Goal: Task Accomplishment & Management: Use online tool/utility

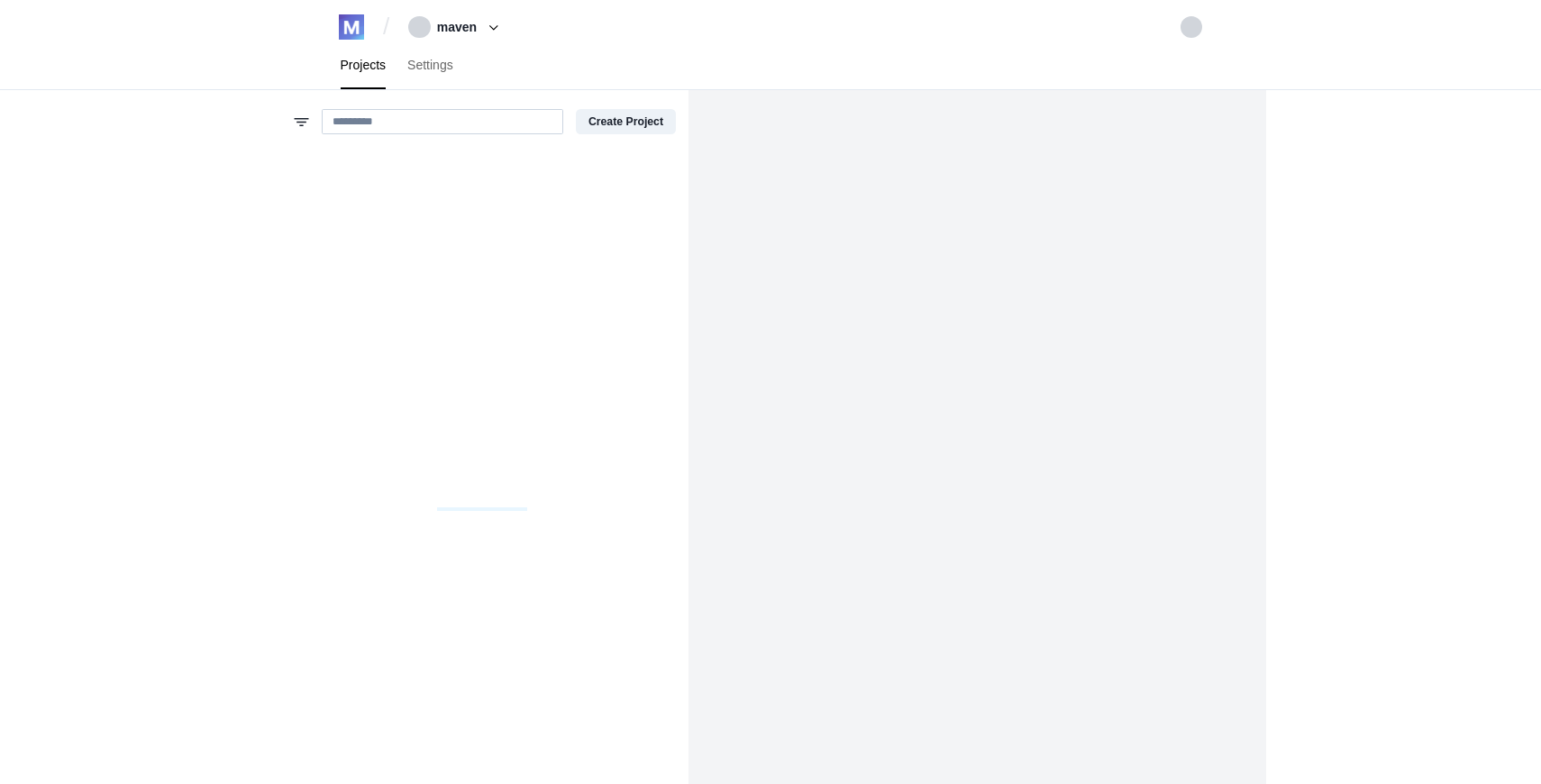
click at [472, 122] on input at bounding box center [442, 122] width 241 height 26
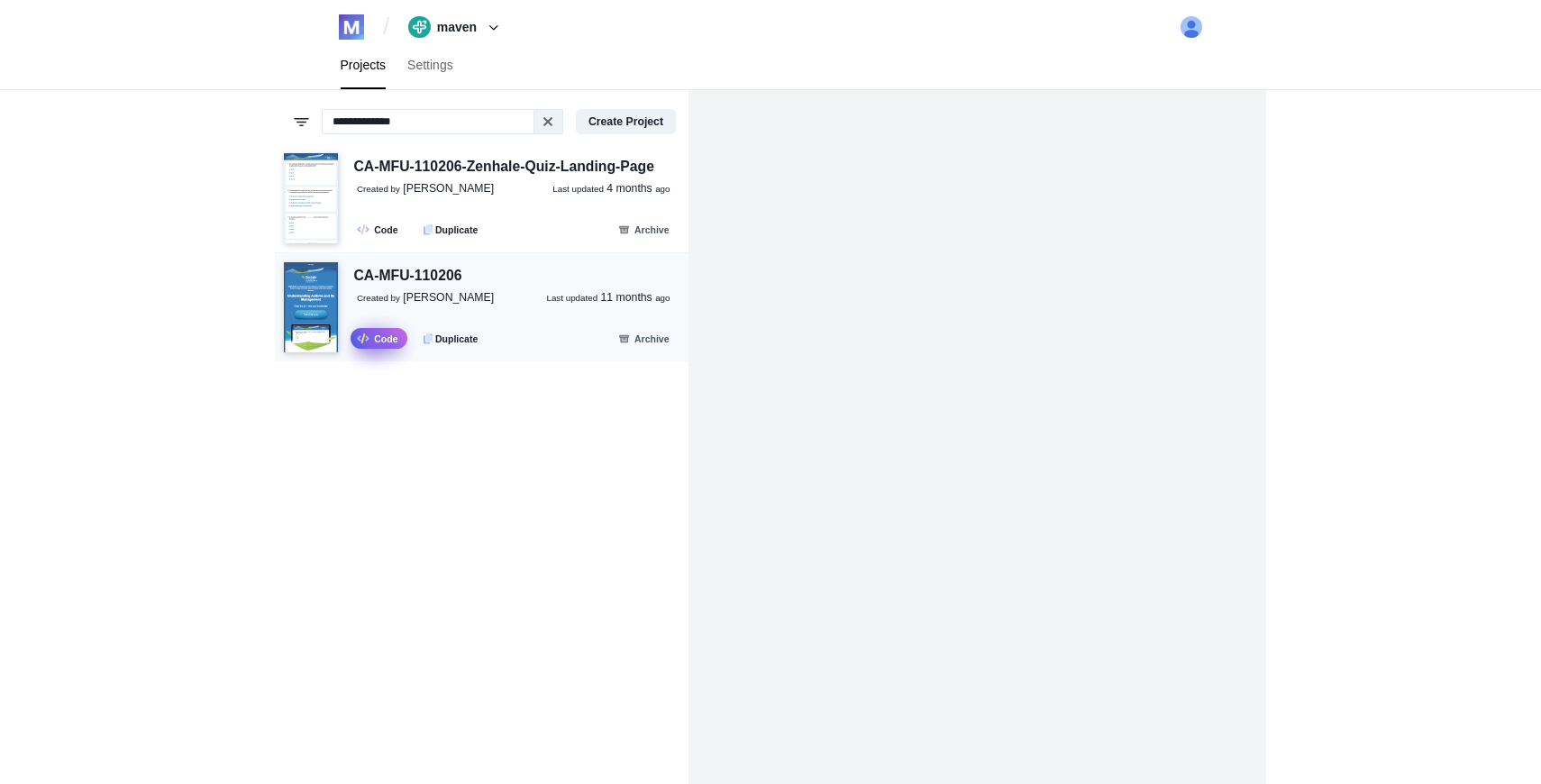
type input "**********"
click at [384, 341] on link ".fa-secondary{opacity:.4} Code" at bounding box center [379, 338] width 57 height 21
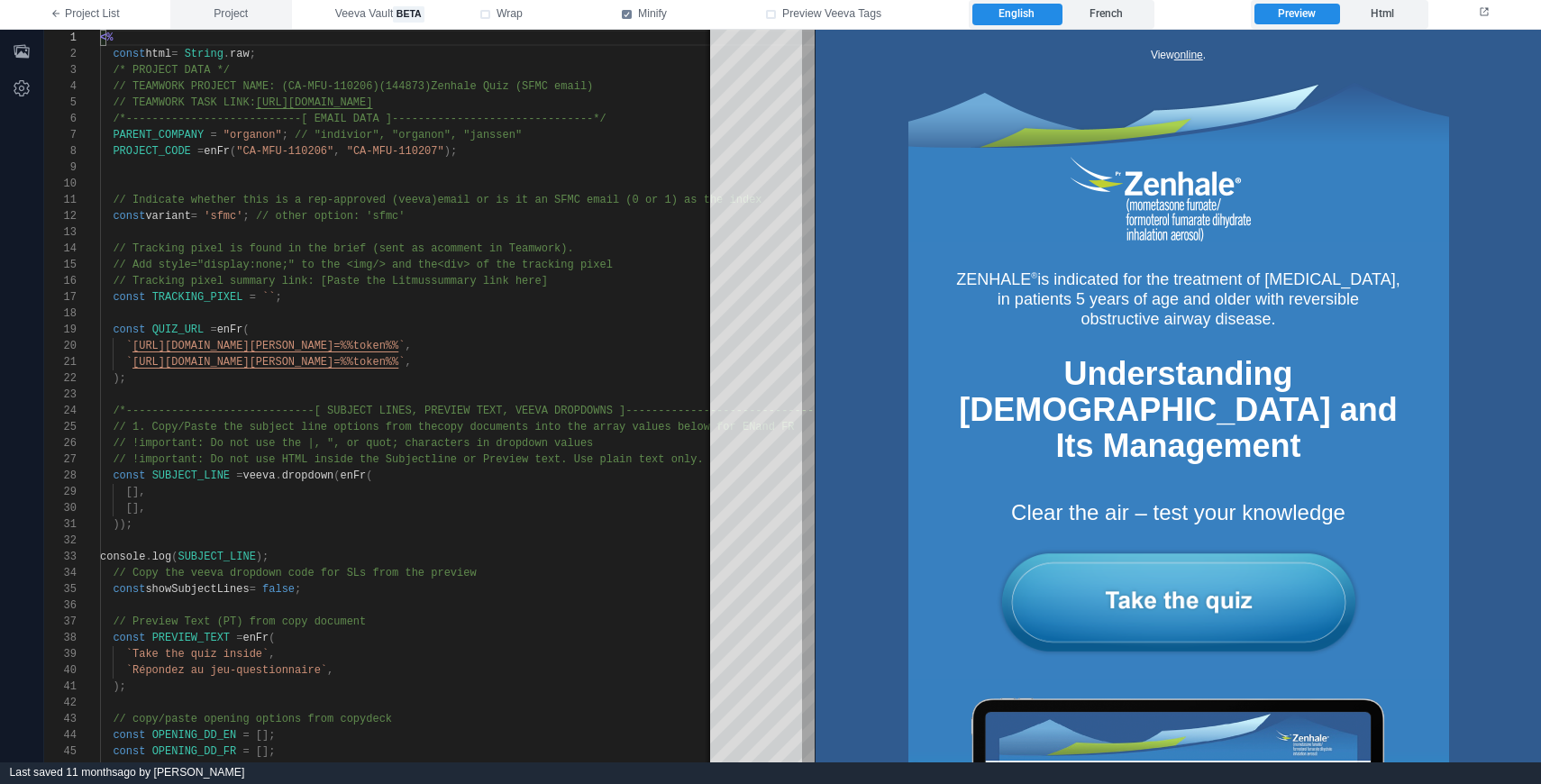
click at [248, 17] on span "Project" at bounding box center [230, 15] width 34 height 17
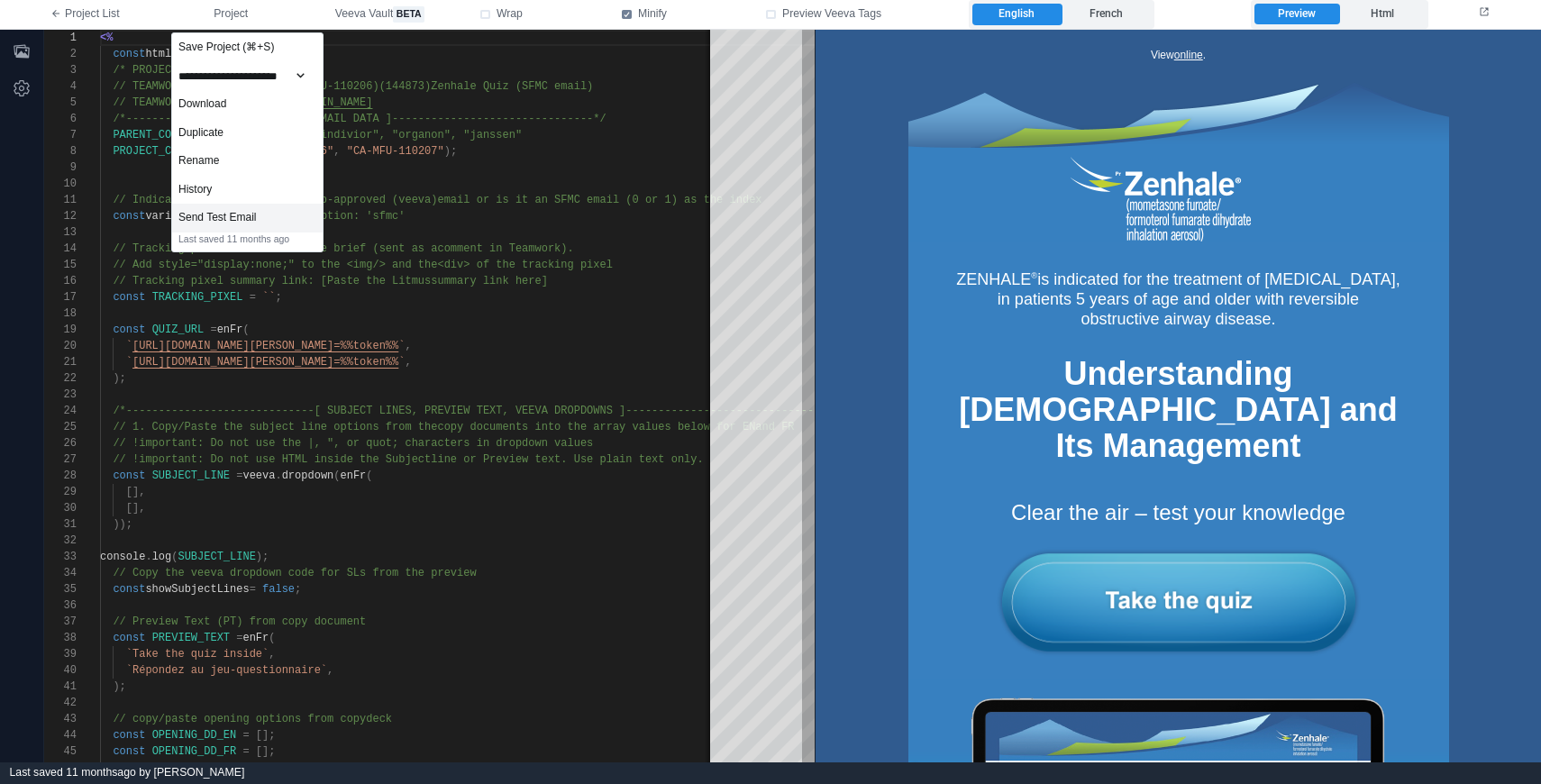
click at [274, 216] on div "Send Test Email" at bounding box center [248, 217] width 150 height 28
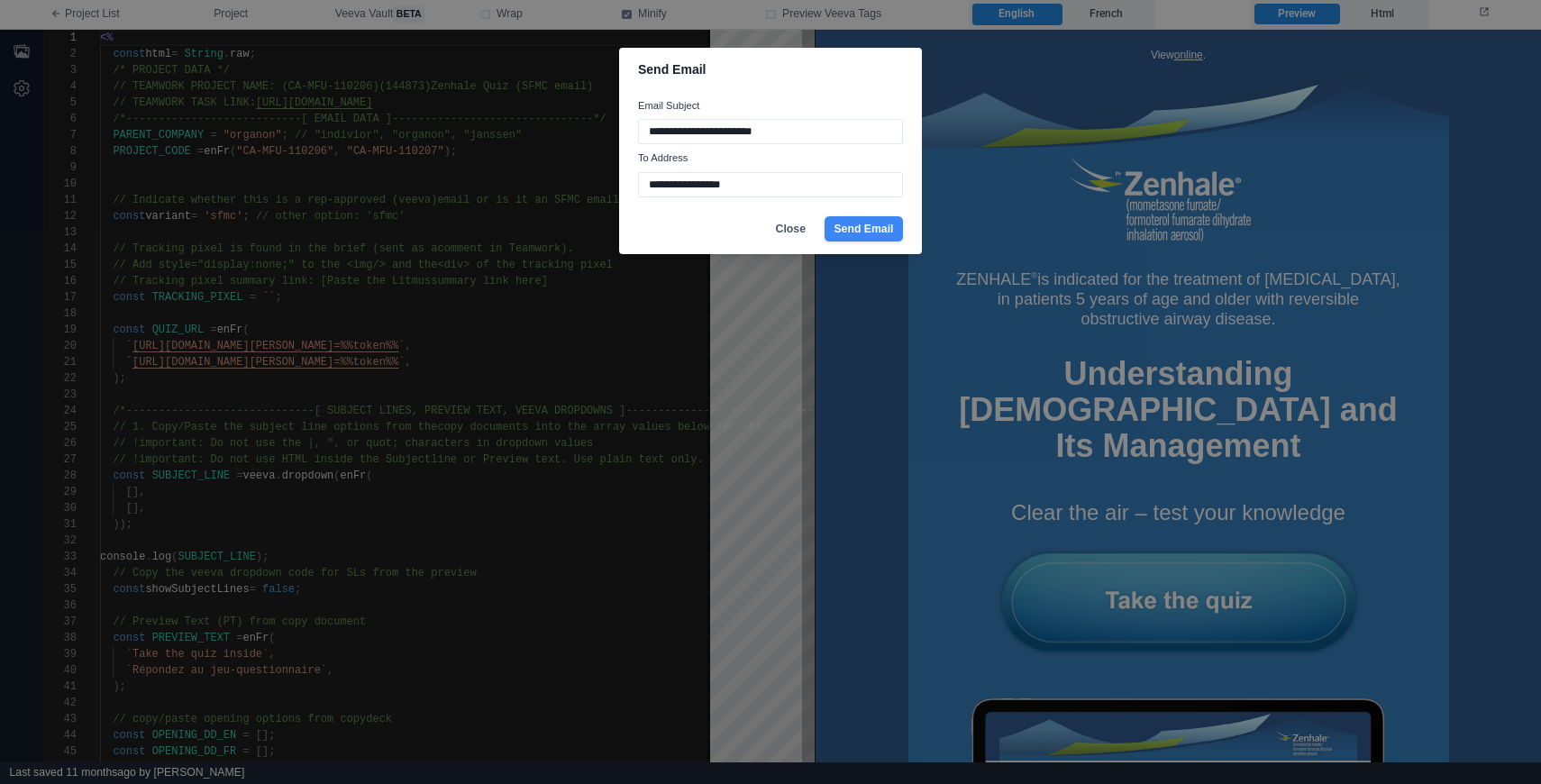
click at [876, 234] on button "Send Email" at bounding box center [863, 229] width 78 height 26
